Goal: Complete application form: Complete application form

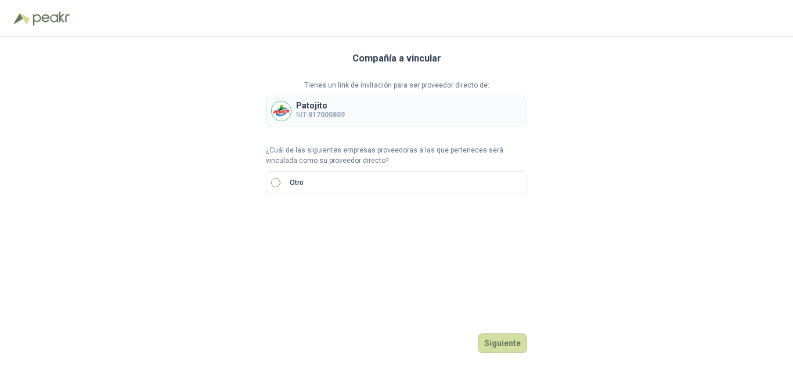
click at [314, 178] on label "Otro" at bounding box center [396, 182] width 261 height 23
click at [298, 223] on input "search" at bounding box center [286, 221] width 27 height 17
click at [287, 116] on div "NIT" at bounding box center [286, 124] width 37 height 19
click at [382, 225] on input "text" at bounding box center [415, 223] width 204 height 20
